Goal: Information Seeking & Learning: Find specific fact

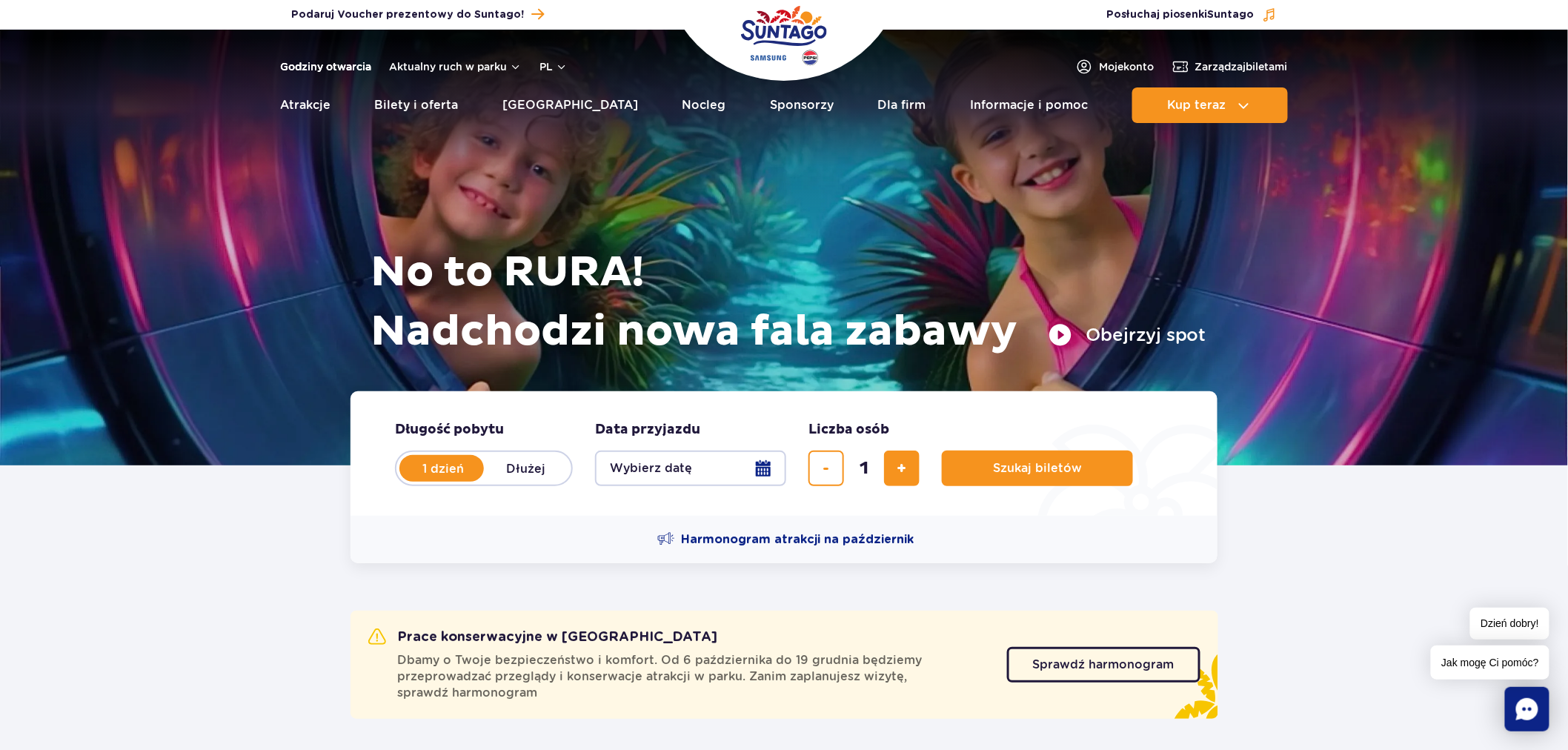
click at [331, 67] on link "Godziny otwarcia" at bounding box center [326, 67] width 91 height 15
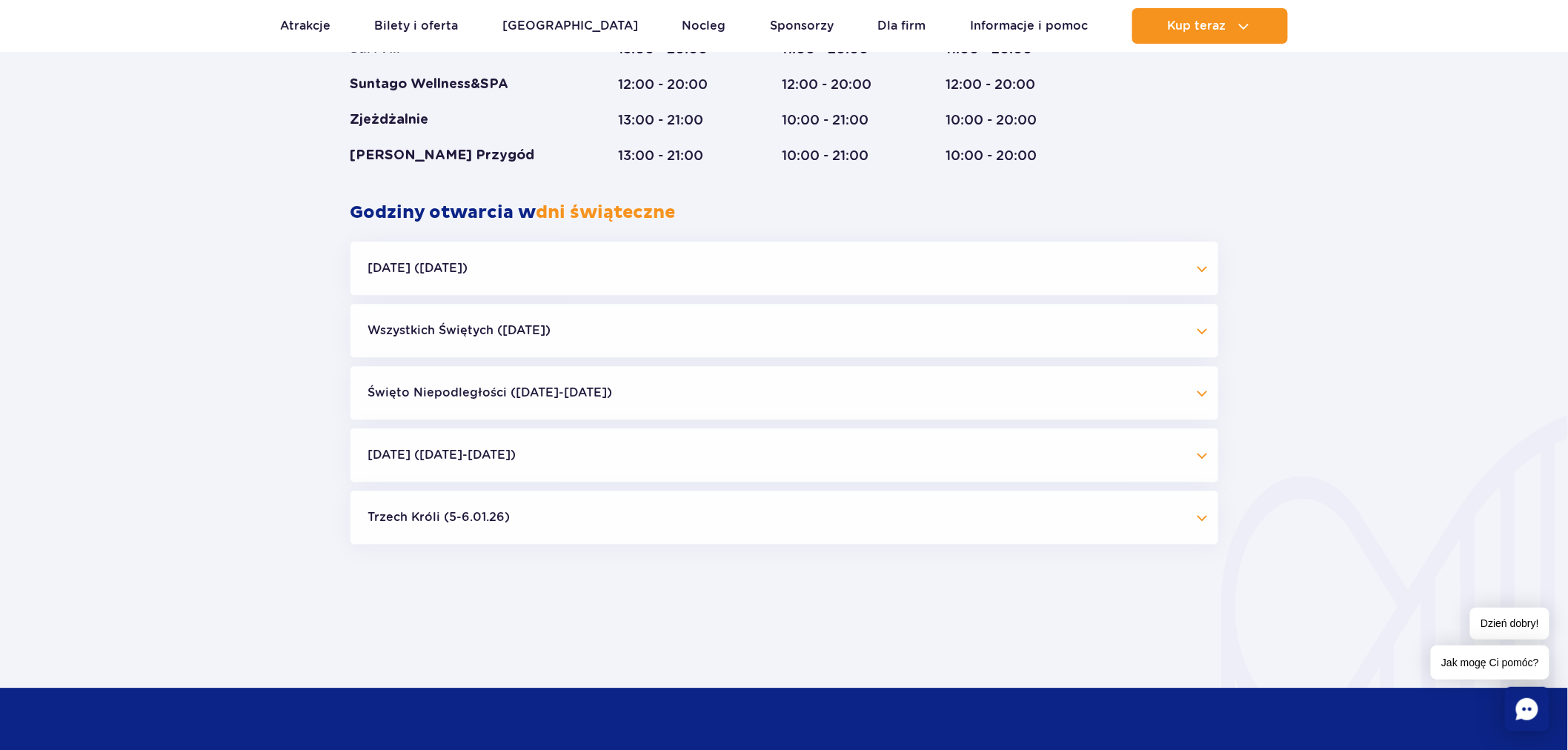
scroll to position [1367, 0]
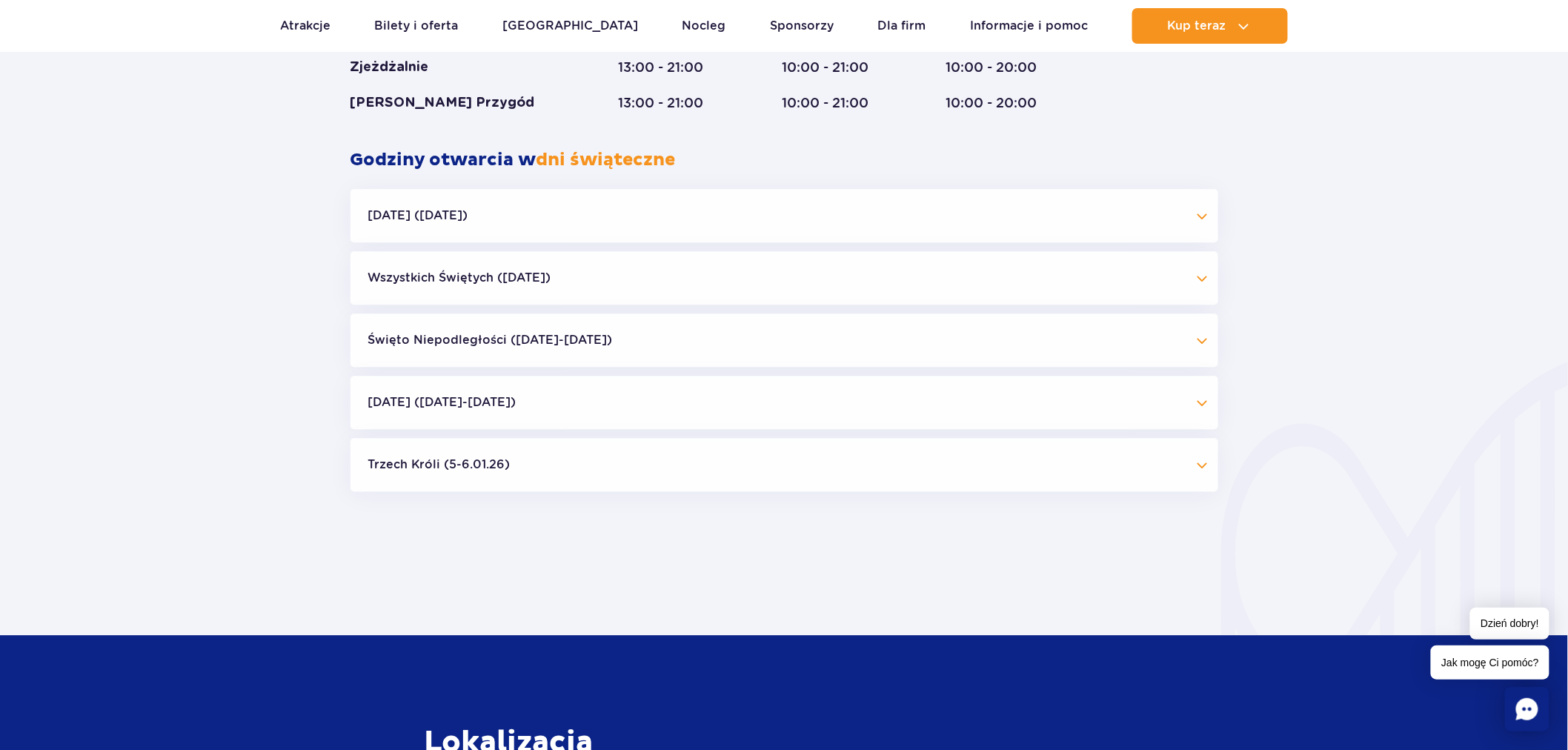
click at [657, 346] on button "Święto Niepodległości (09.11-11.11.25)" at bounding box center [784, 340] width 867 height 53
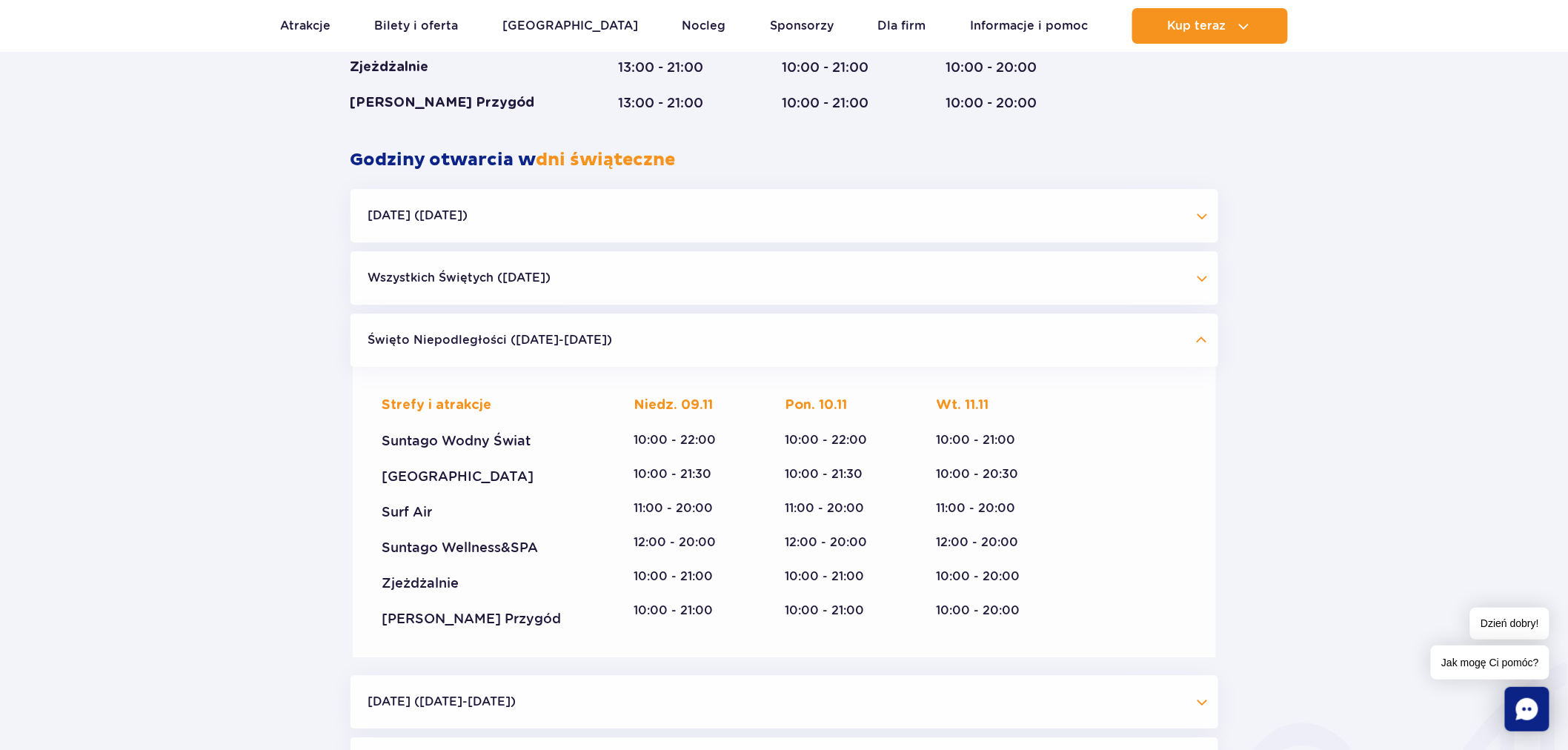
click at [653, 279] on button "Wszystkich Świętych (01.11.25)" at bounding box center [784, 278] width 867 height 53
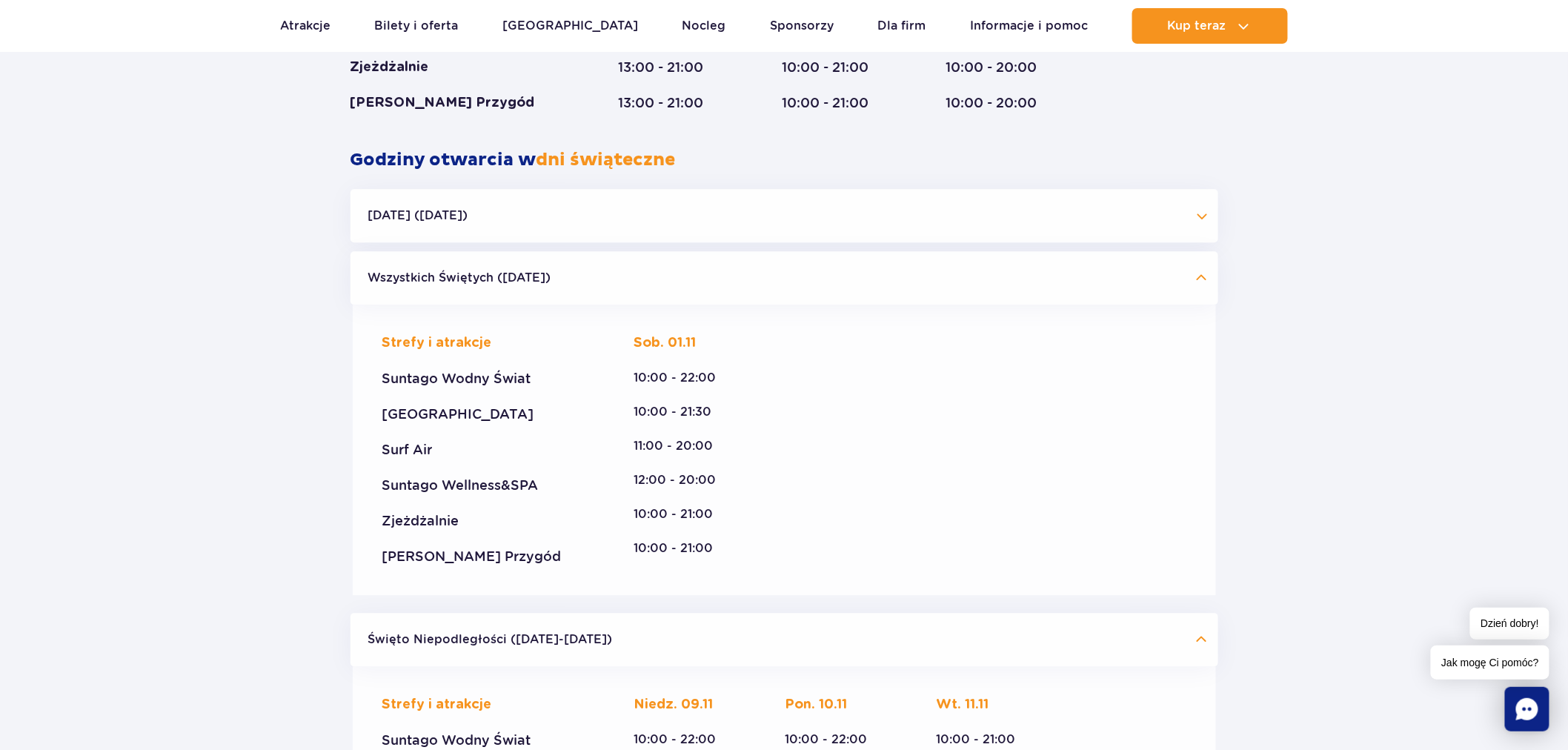
click at [653, 279] on button "Wszystkich Świętych (01.11.25)" at bounding box center [784, 278] width 867 height 53
